Goal: Information Seeking & Learning: Learn about a topic

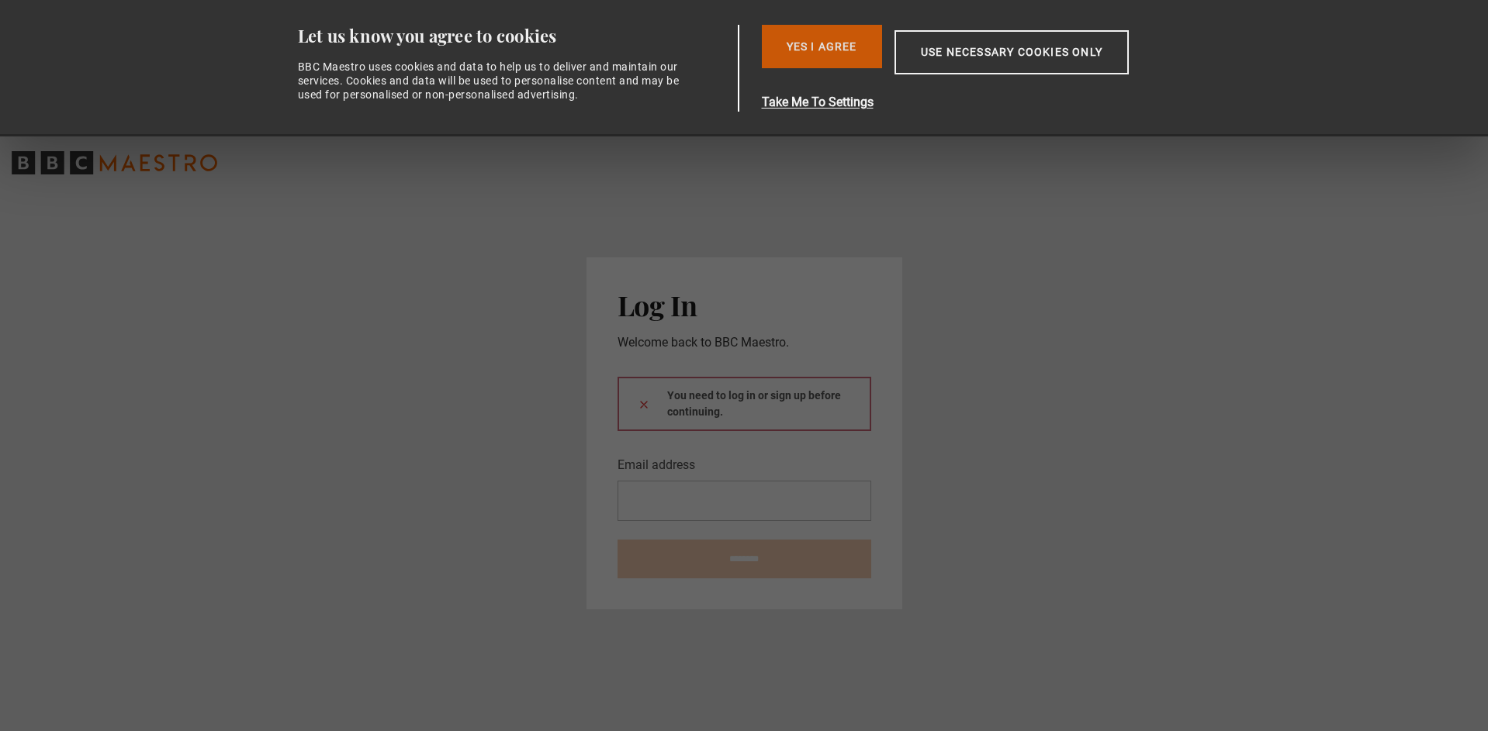
click at [804, 37] on button "Yes I Agree" at bounding box center [822, 46] width 120 height 43
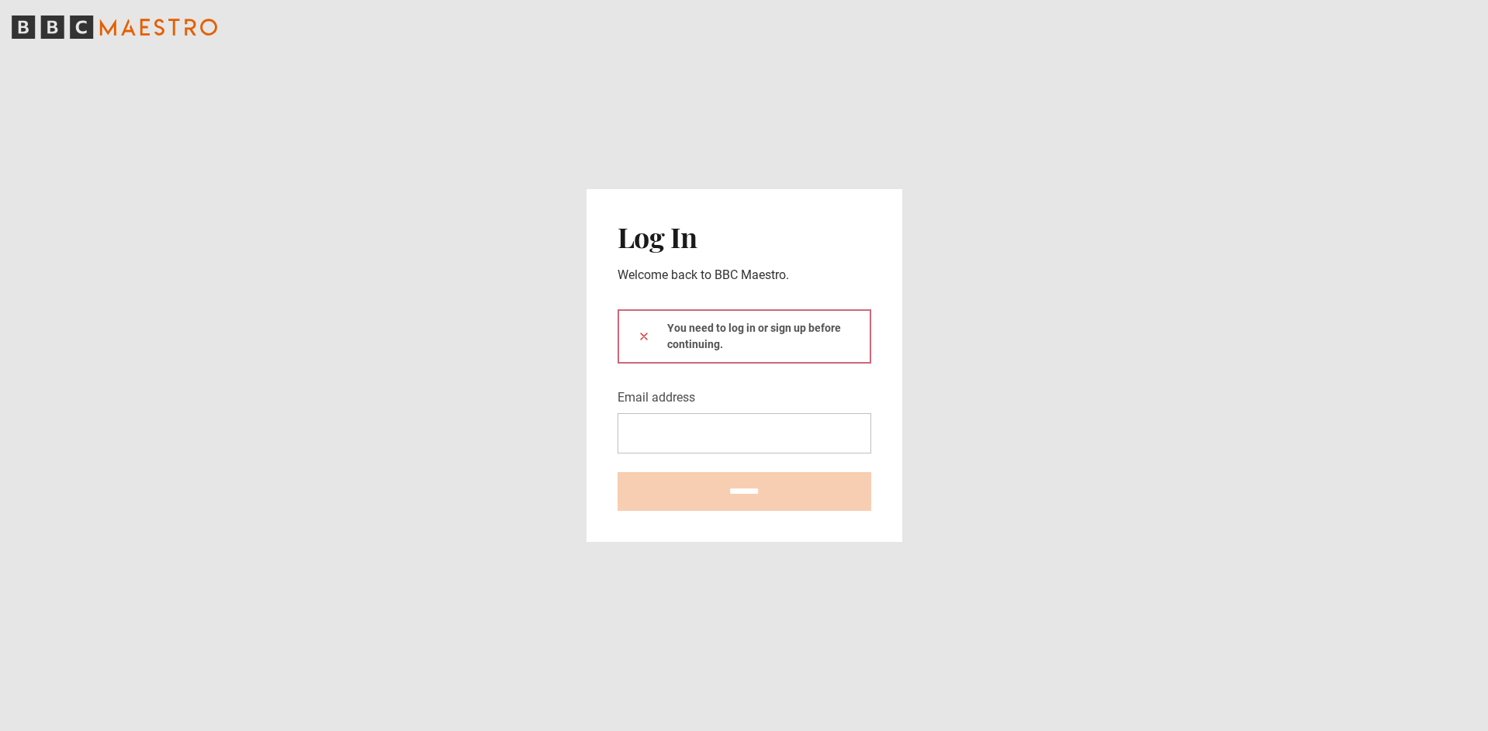
click at [158, 22] on icon "BBC Maestro" at bounding box center [115, 27] width 206 height 23
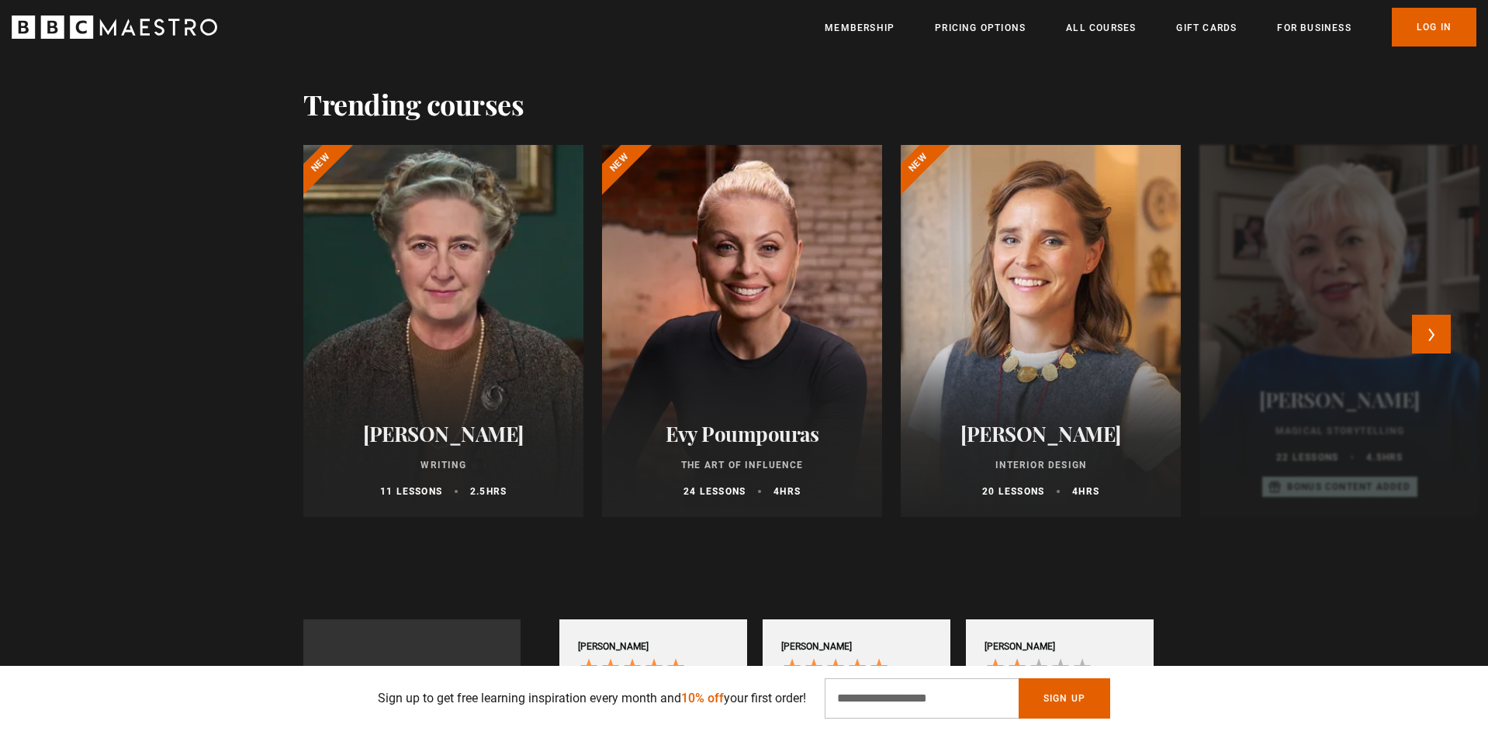
scroll to position [0, 1219]
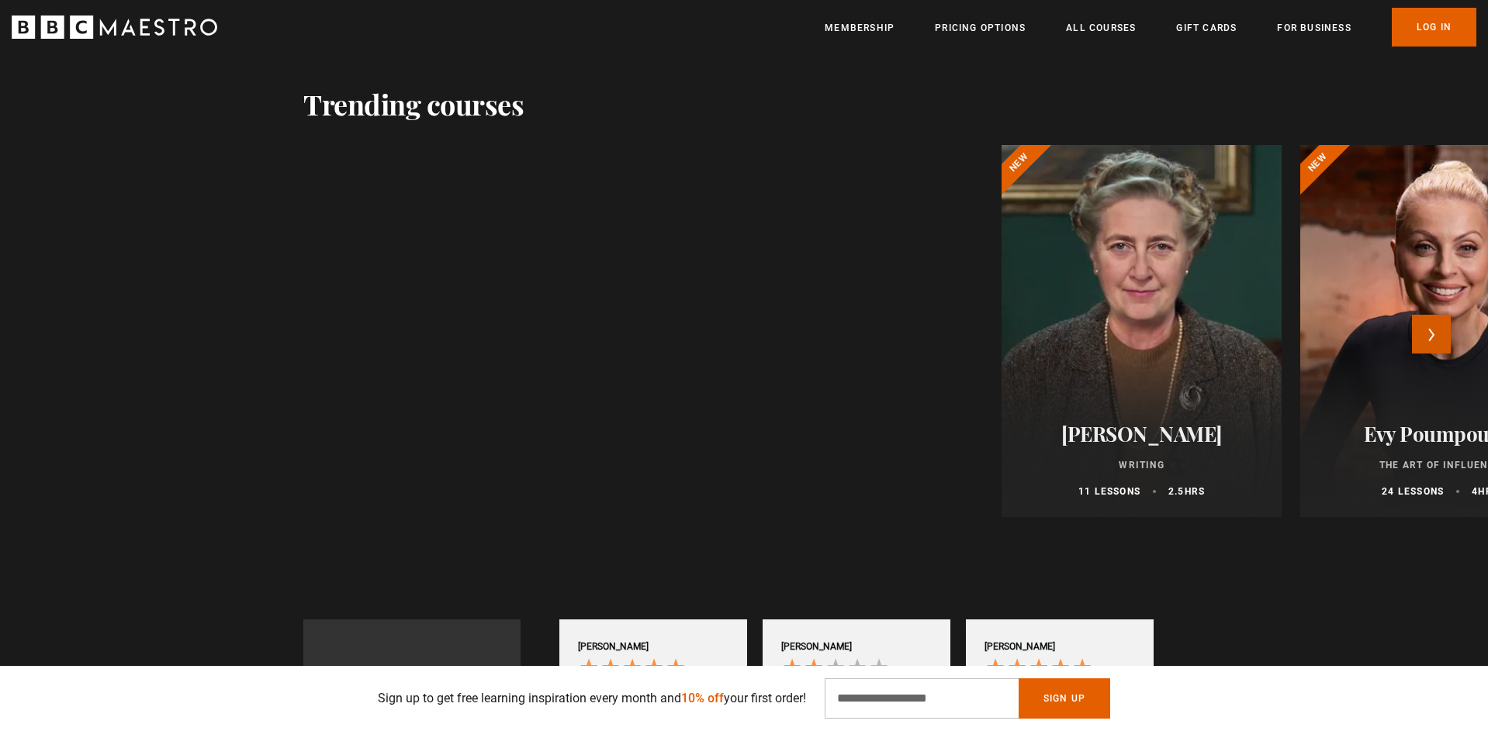
click at [1438, 328] on button "Next" at bounding box center [1431, 334] width 39 height 39
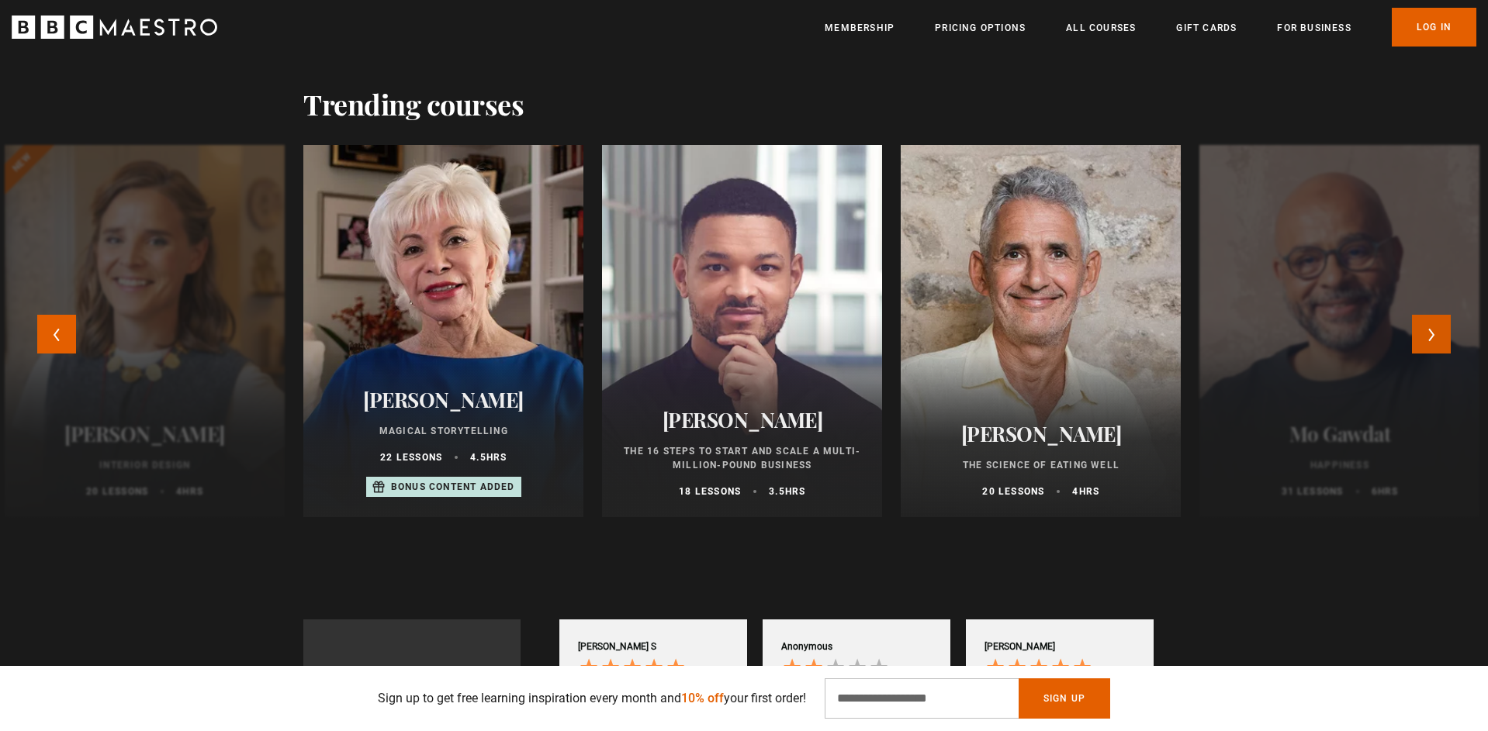
scroll to position [0, 2235]
click at [1431, 339] on button "Next" at bounding box center [1431, 334] width 39 height 39
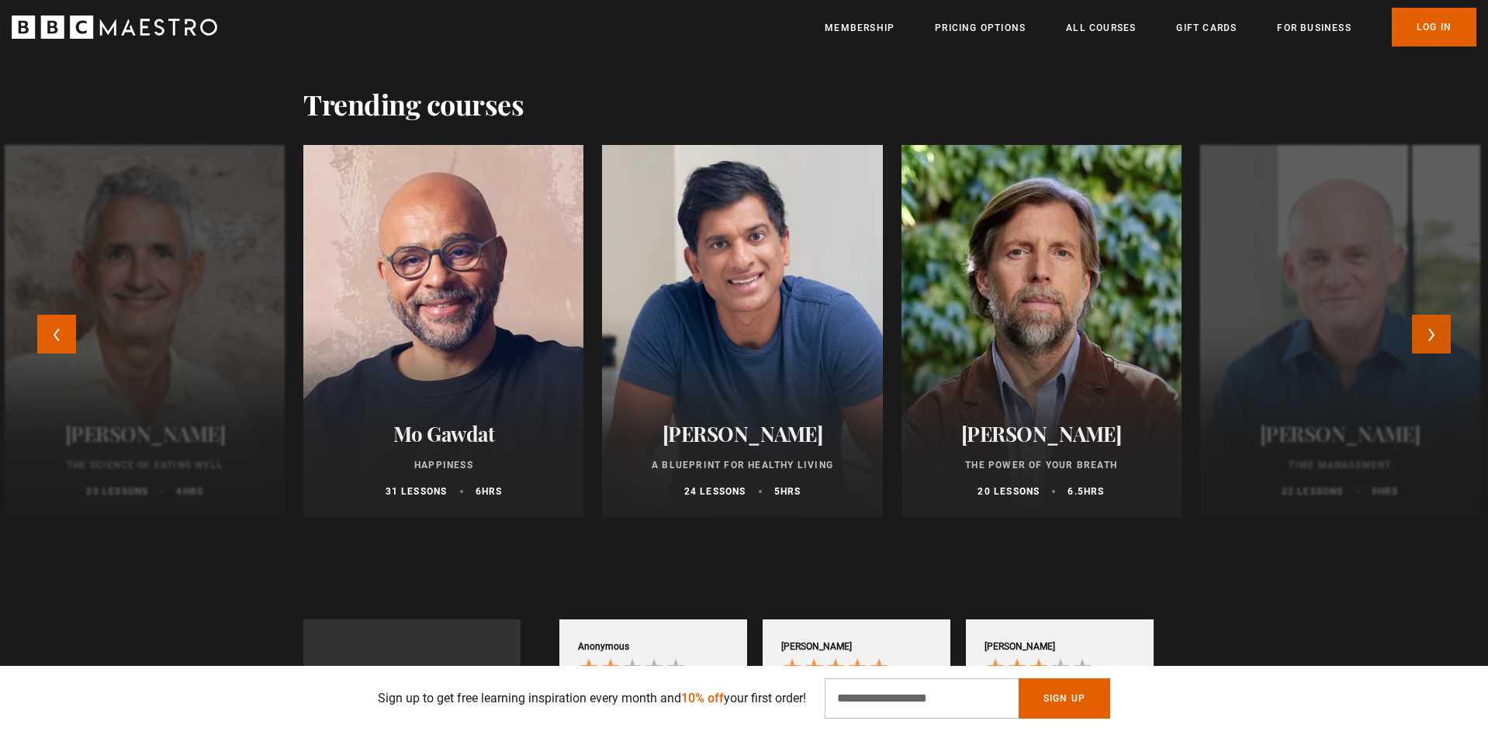
scroll to position [0, 2439]
click at [1436, 344] on button "Next" at bounding box center [1431, 334] width 39 height 39
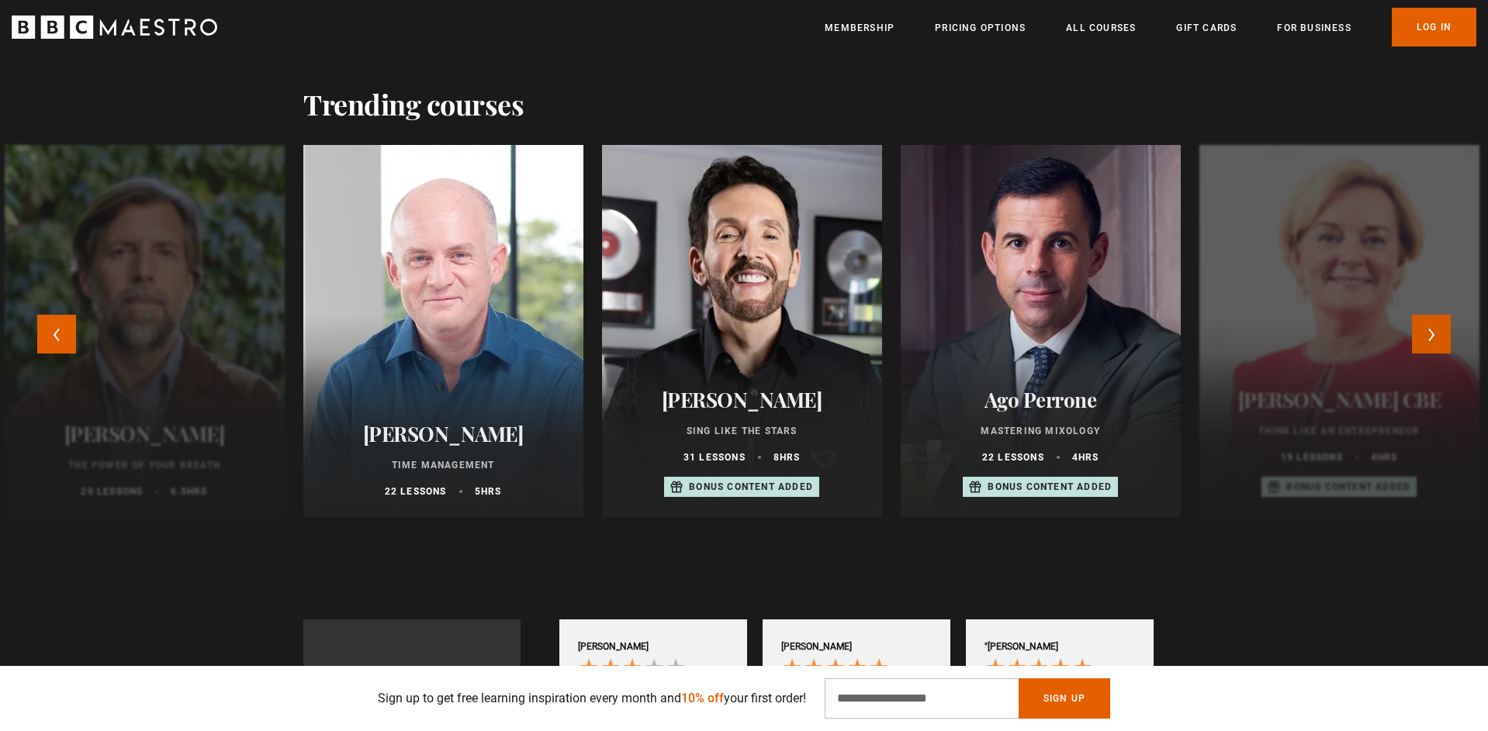
scroll to position [0, 2845]
click at [1436, 344] on button "Next" at bounding box center [1431, 334] width 39 height 39
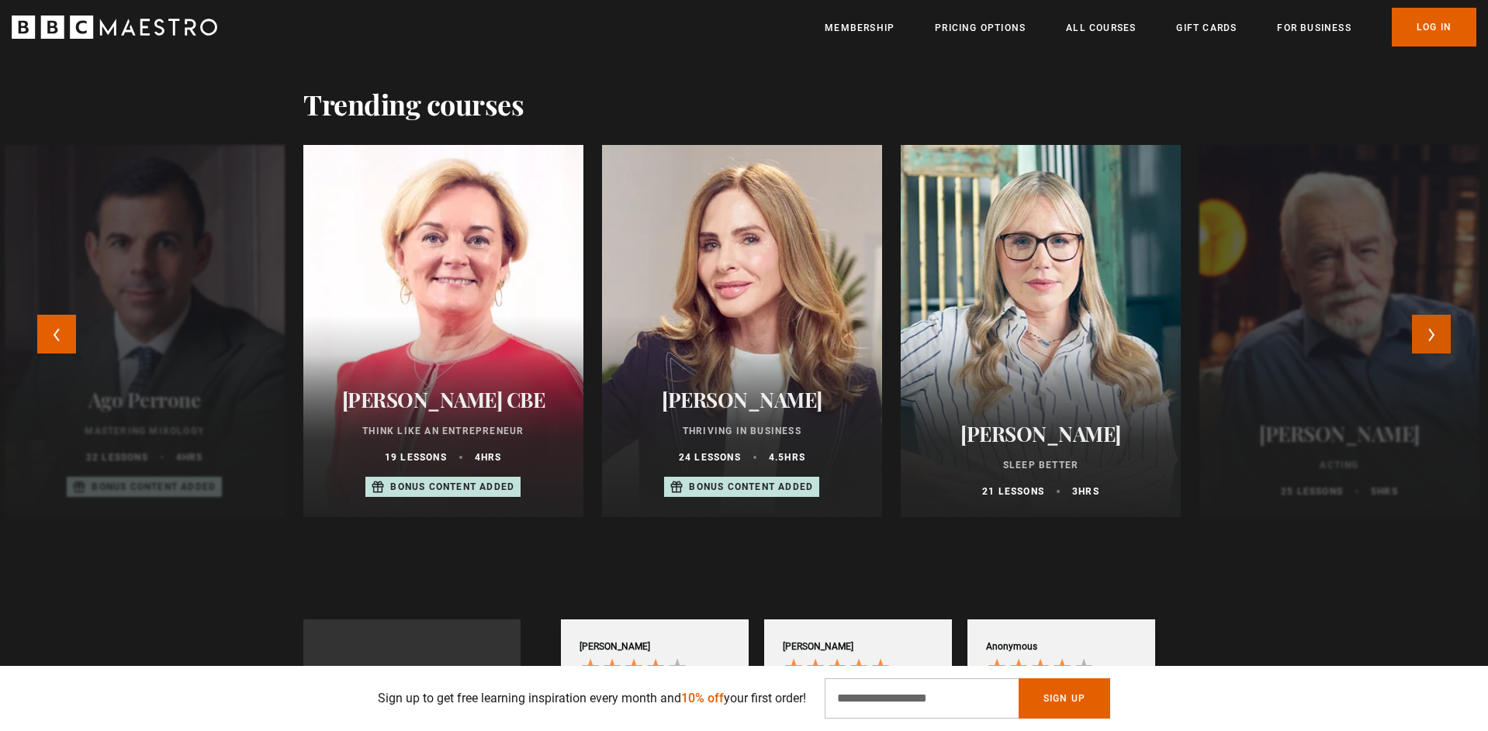
scroll to position [0, 3455]
click at [1436, 344] on button "Next" at bounding box center [1431, 334] width 39 height 39
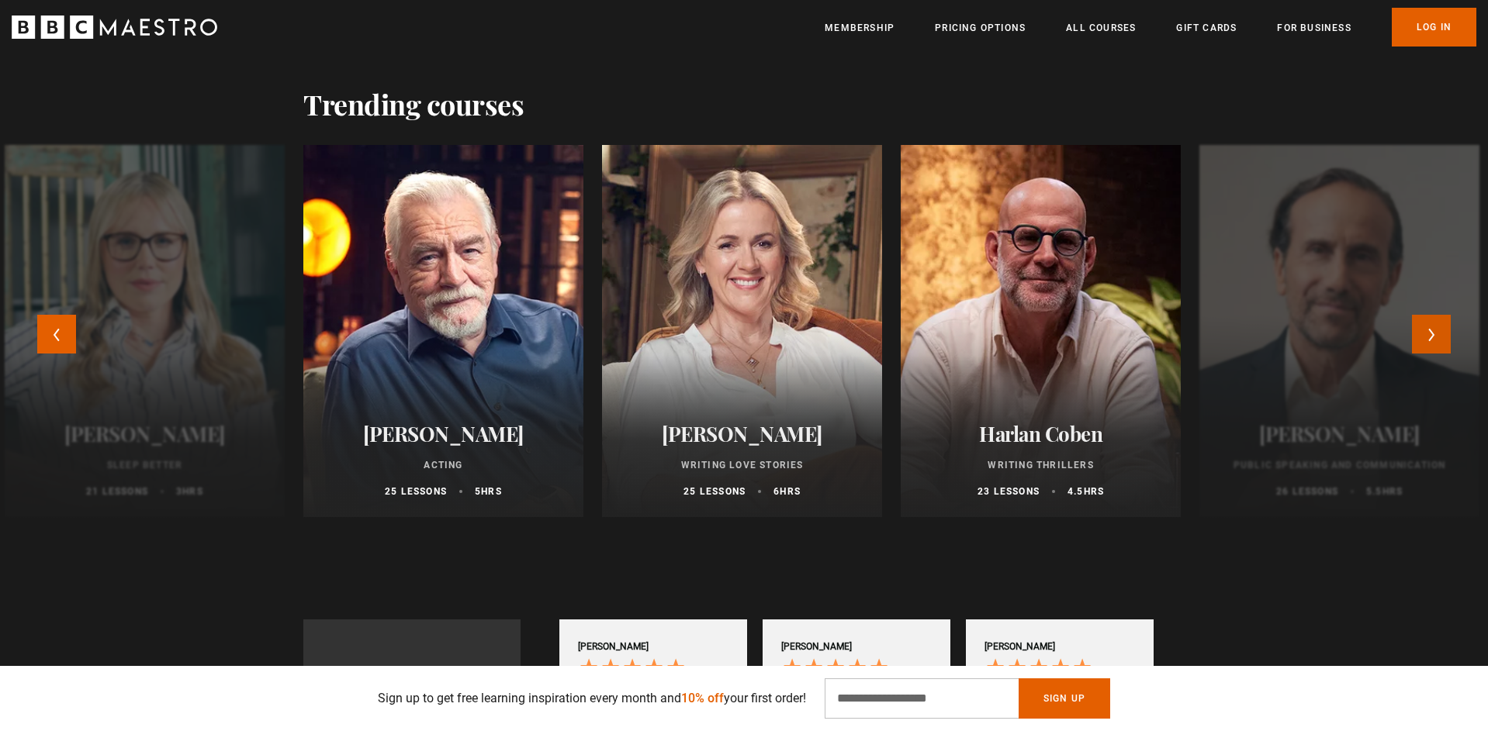
click at [1436, 344] on button "Next" at bounding box center [1431, 334] width 39 height 39
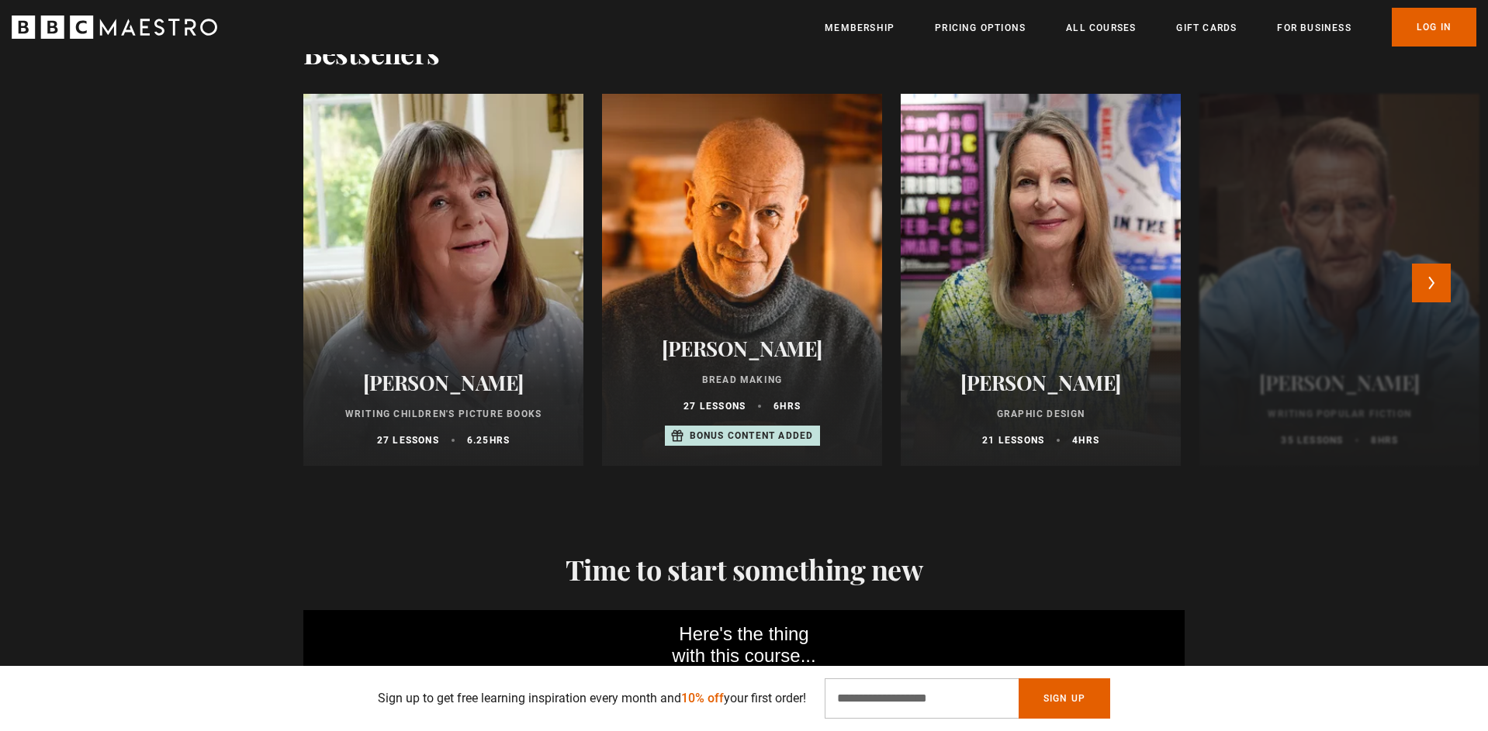
scroll to position [1638, 0]
click at [1426, 273] on button "Next" at bounding box center [1431, 282] width 39 height 39
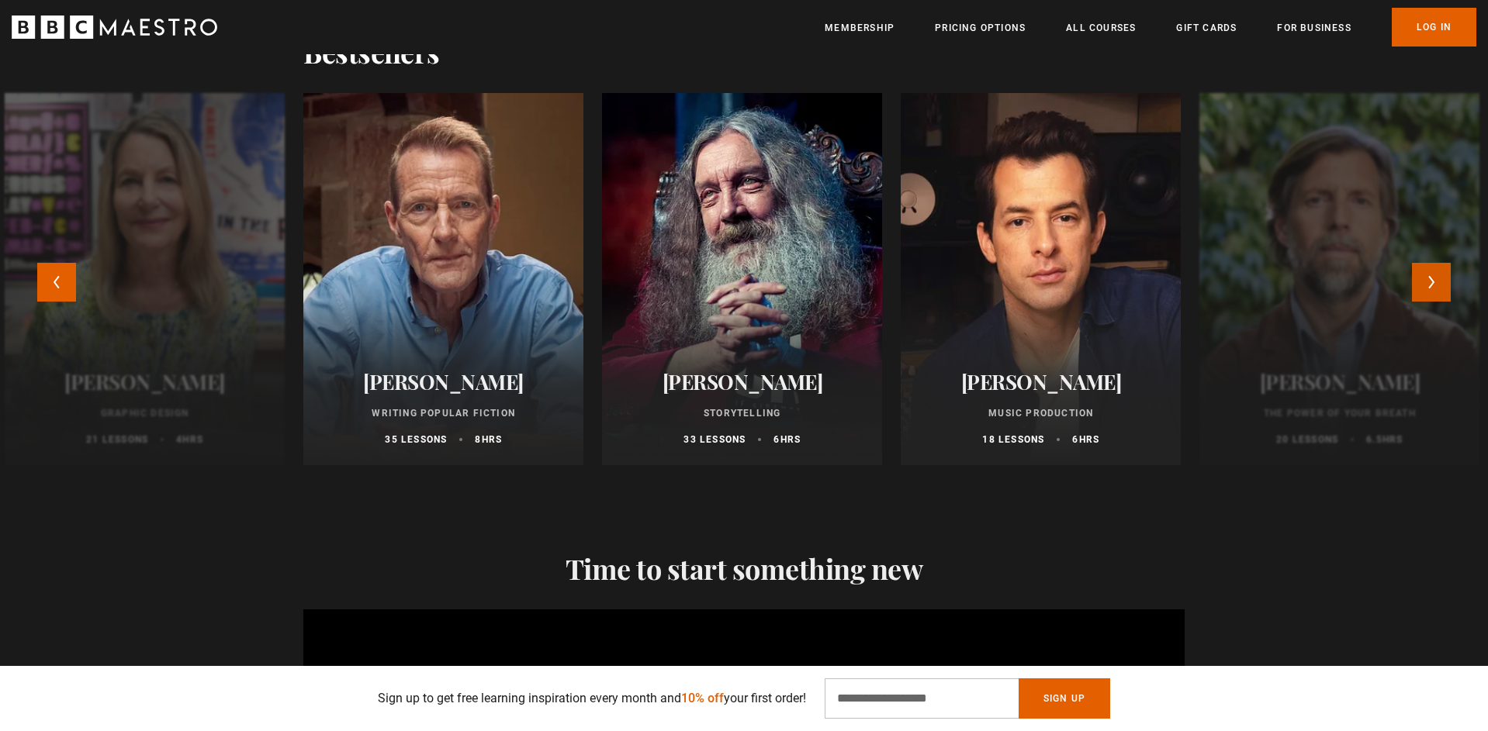
click at [1425, 288] on button "Next" at bounding box center [1431, 282] width 39 height 39
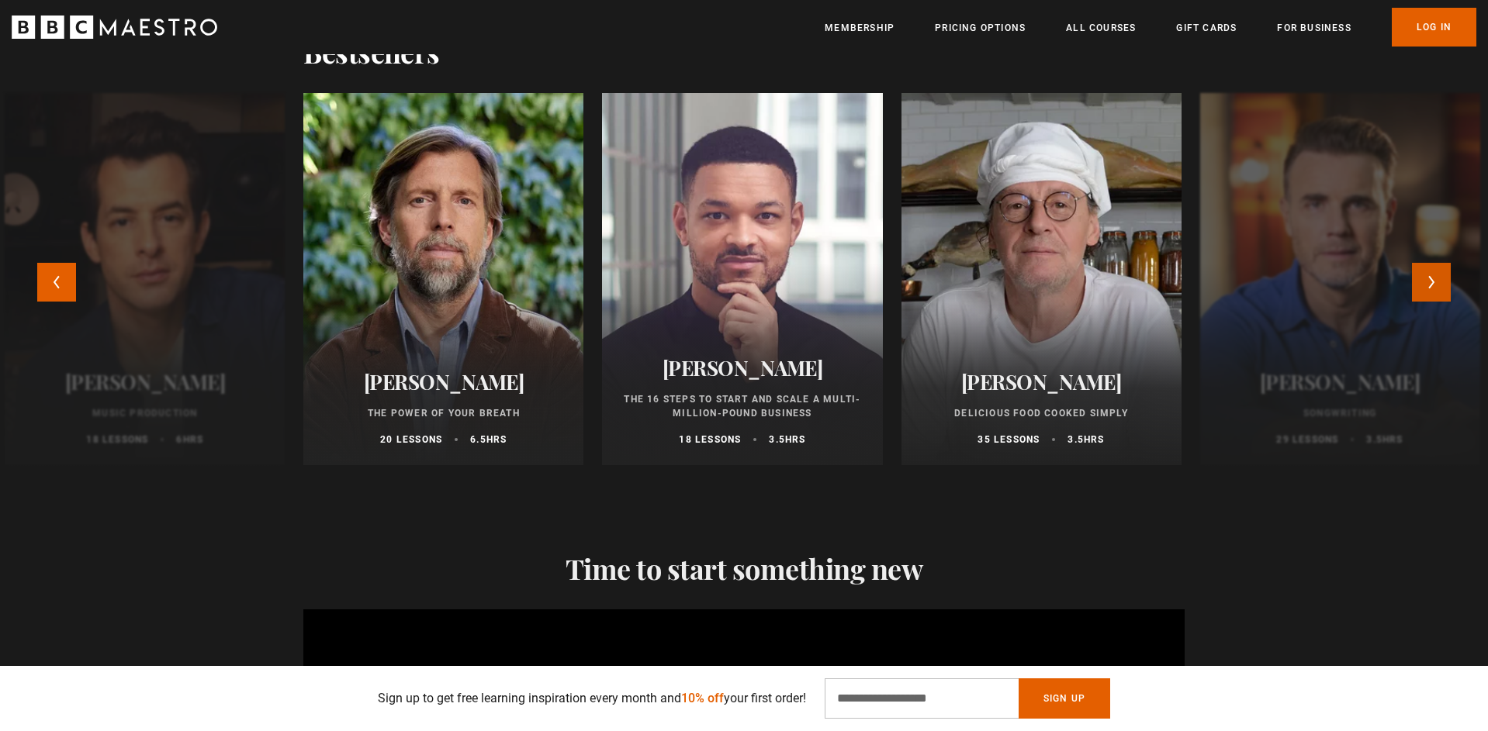
click at [1427, 284] on button "Next" at bounding box center [1431, 282] width 39 height 39
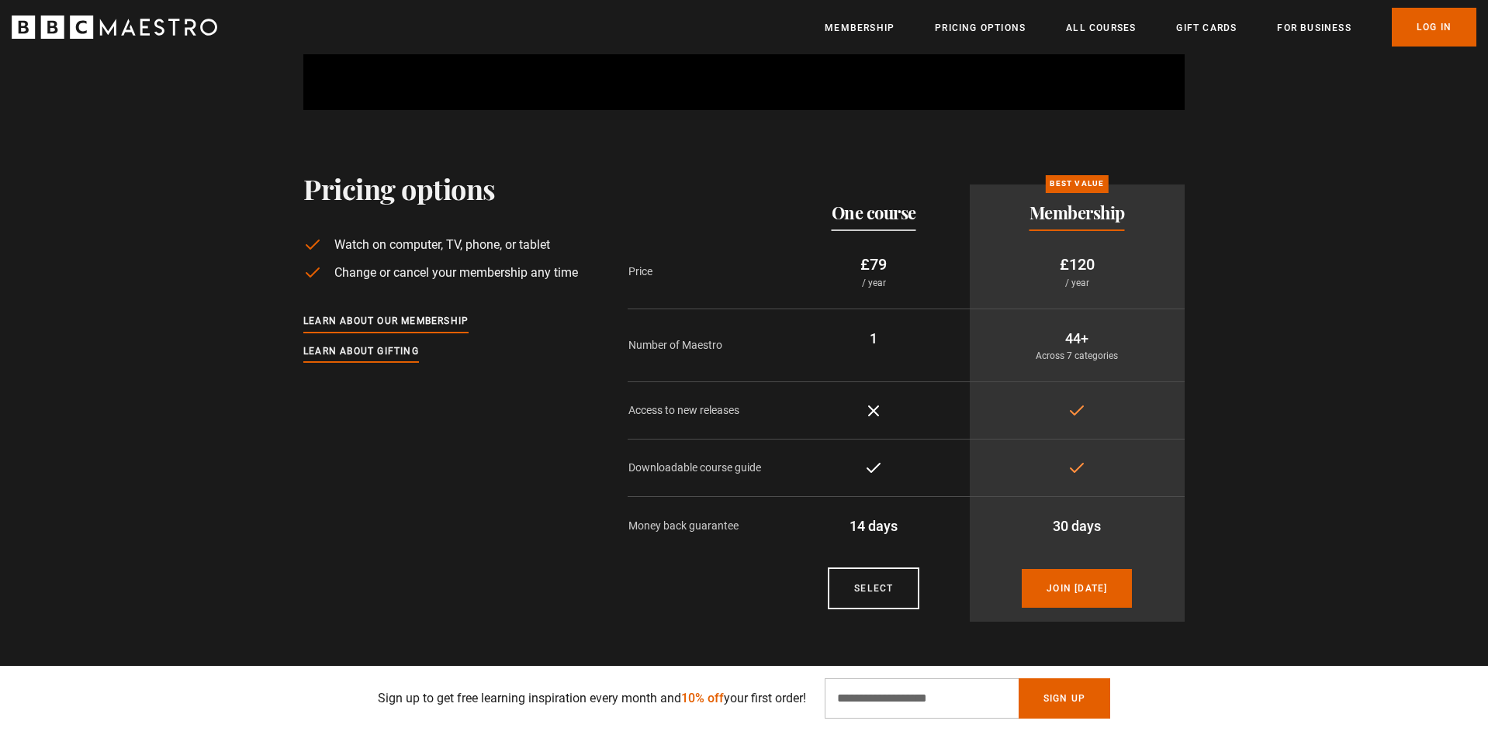
scroll to position [0, 3048]
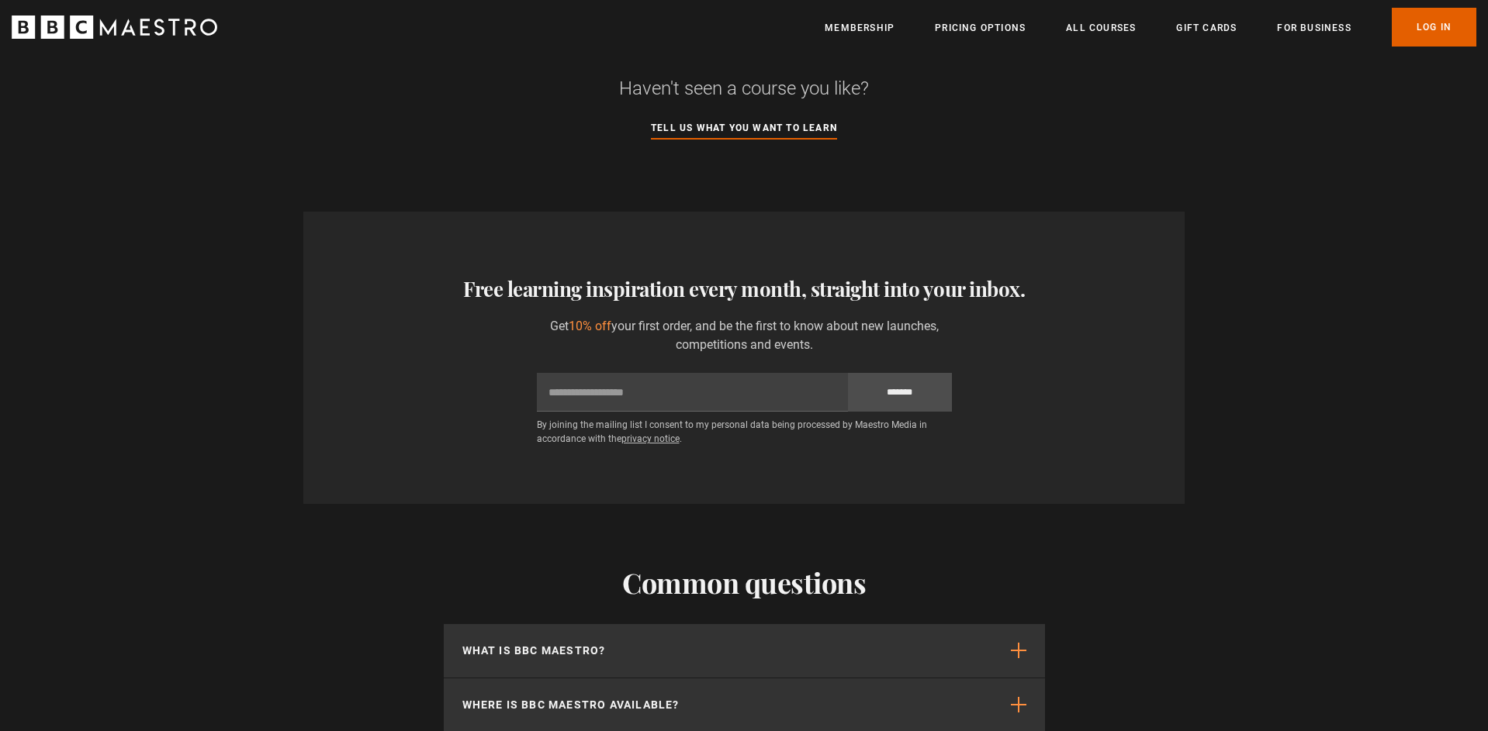
scroll to position [1390, 0]
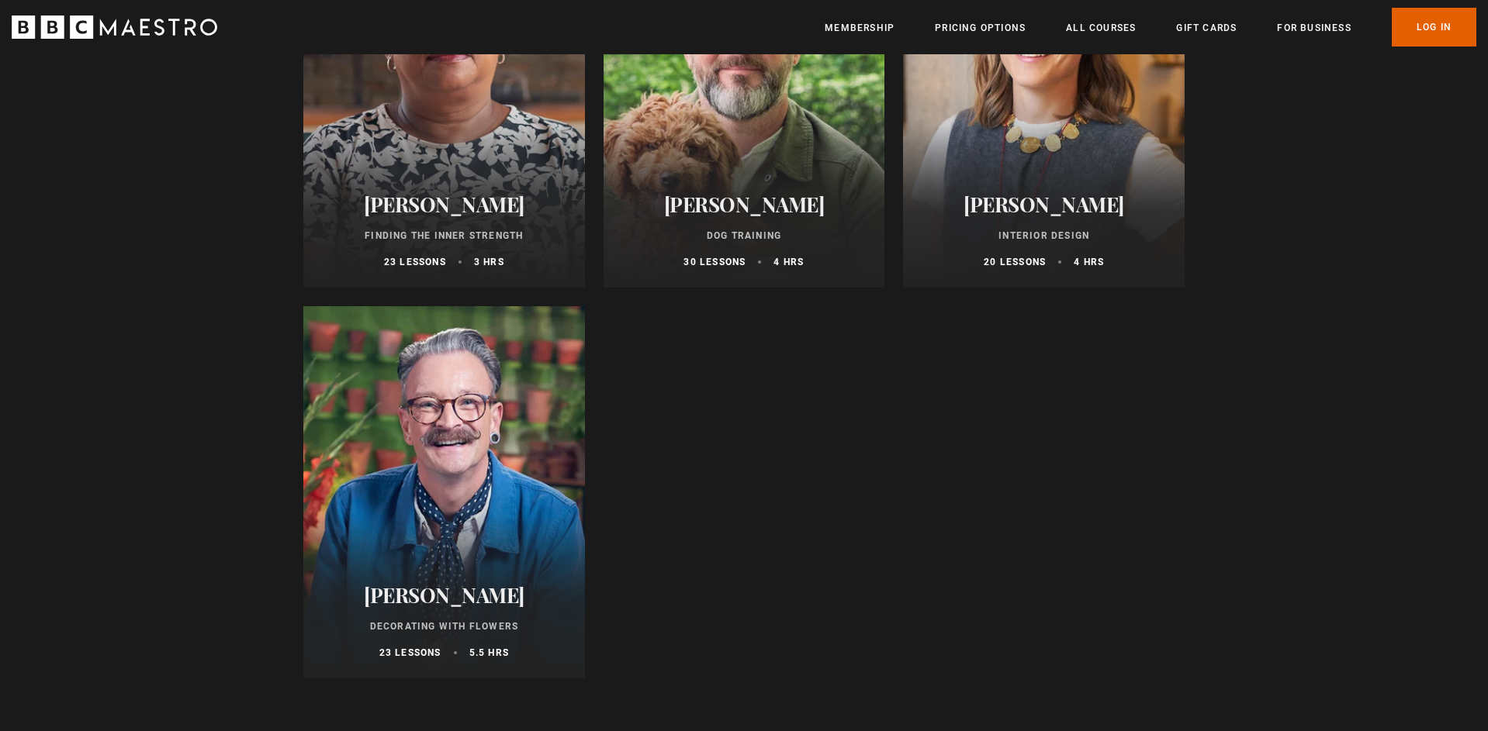
scroll to position [1146, 0]
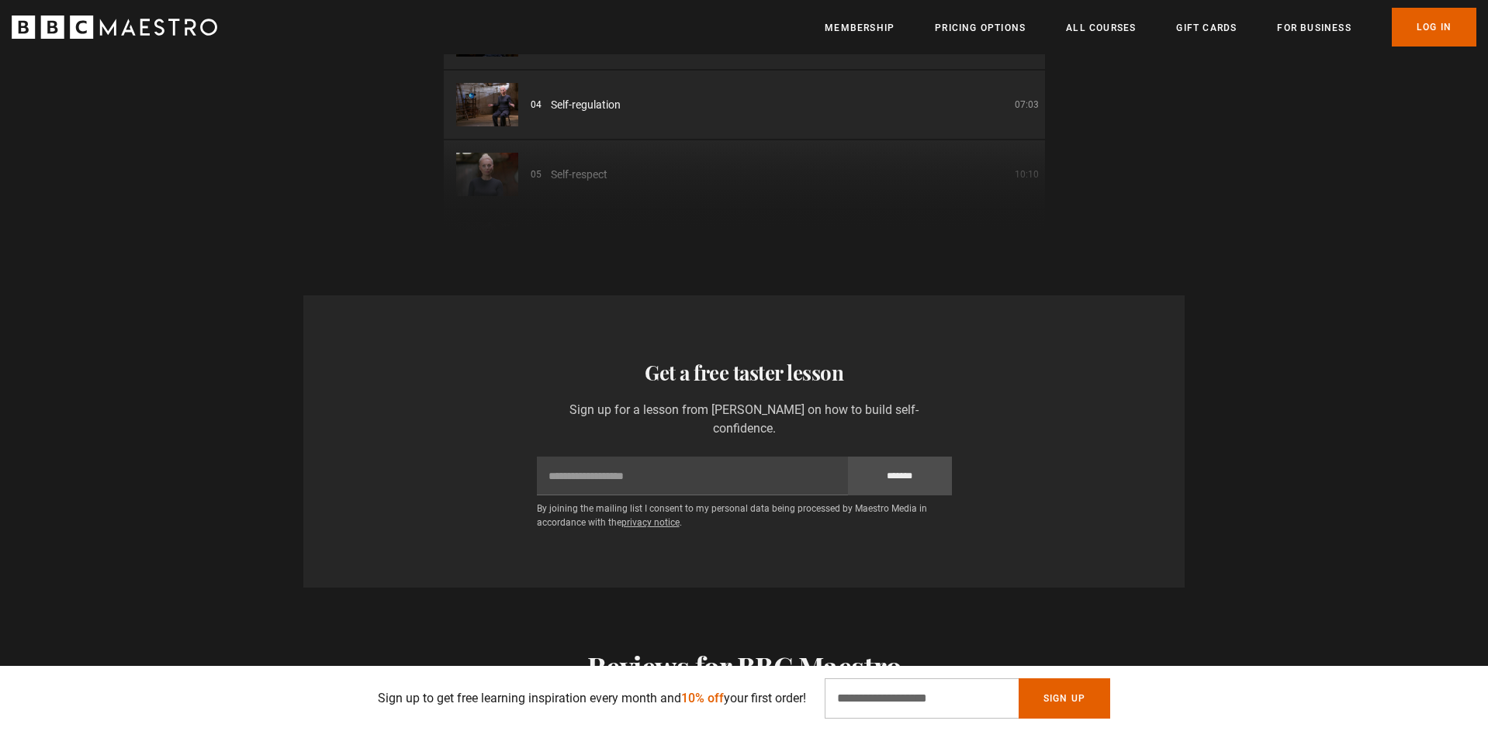
scroll to position [2484, 0]
